Goal: Communication & Community: Connect with others

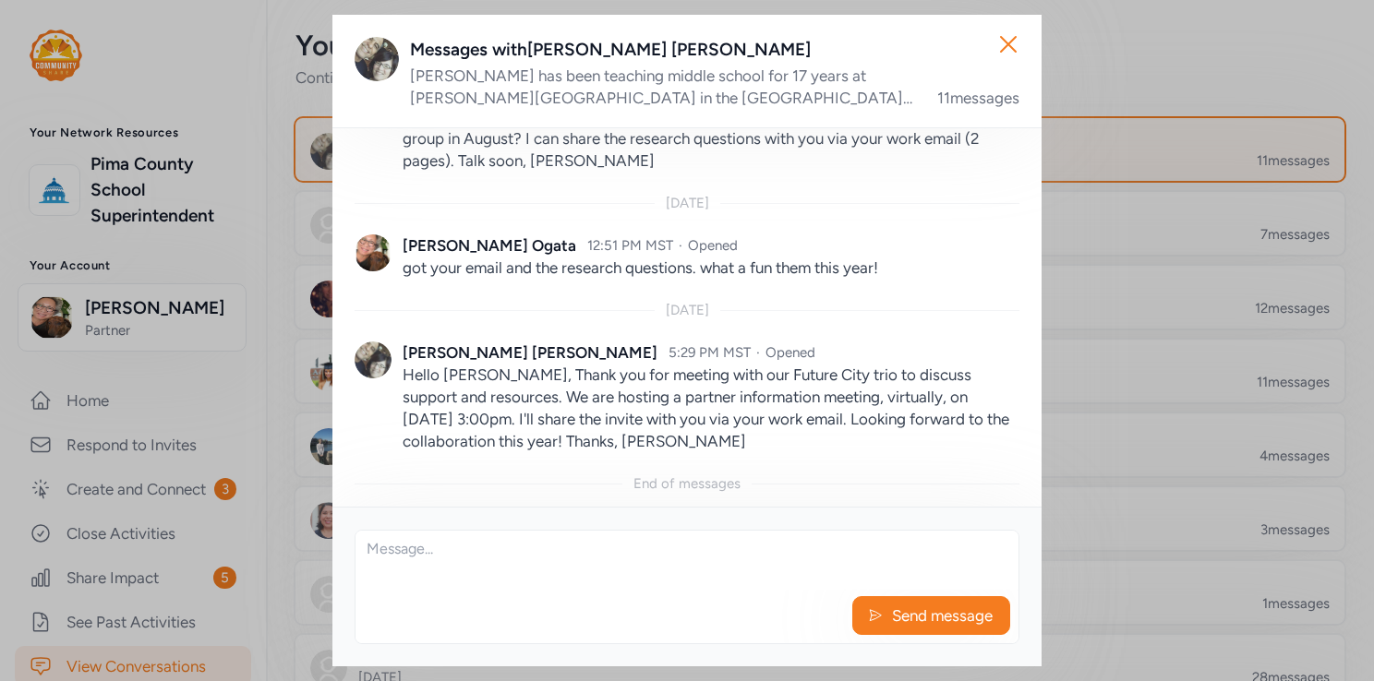
scroll to position [1634, 0]
click at [1014, 41] on icon "button" at bounding box center [1009, 45] width 30 height 30
